Goal: Information Seeking & Learning: Learn about a topic

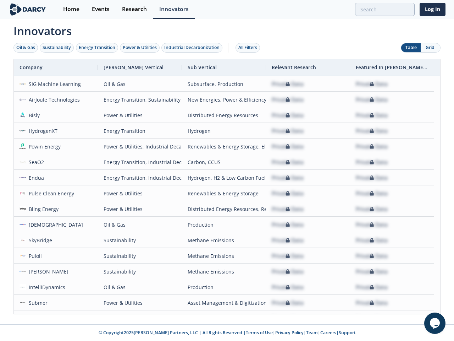
click at [26, 48] on div "Oil & Gas" at bounding box center [25, 47] width 19 height 6
click at [57, 48] on div "Sustainability" at bounding box center [57, 47] width 28 height 6
click at [97, 48] on div "Energy Transition" at bounding box center [97, 47] width 37 height 6
click at [140, 48] on div "Power & Utilities" at bounding box center [140, 47] width 34 height 6
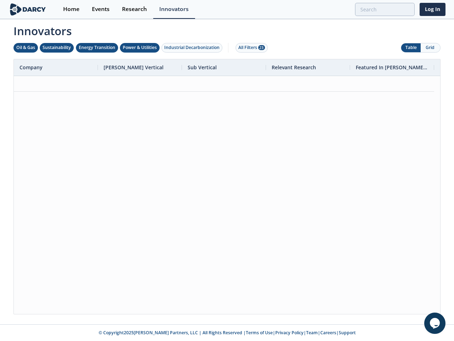
click at [193, 48] on div "Industrial Decarbonization" at bounding box center [191, 47] width 55 height 6
click at [250, 48] on div "All Filters 28" at bounding box center [251, 47] width 27 height 6
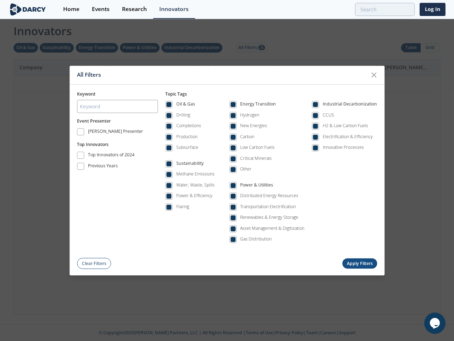
click at [411, 48] on div "All Filters Keyword Event Presenter [PERSON_NAME] Presenter Top Innovators Top …" at bounding box center [227, 170] width 454 height 341
